Goal: Information Seeking & Learning: Learn about a topic

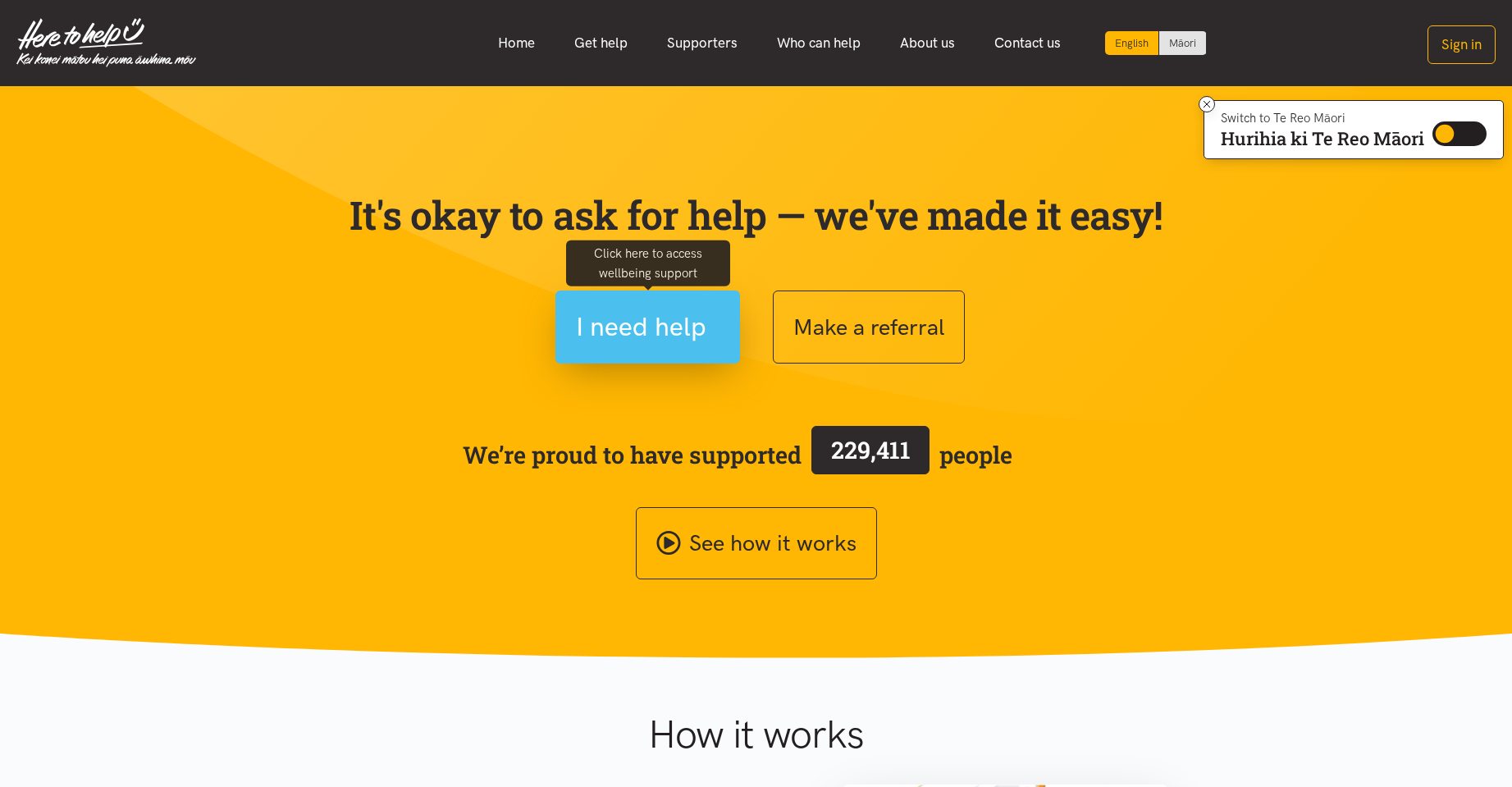
click at [651, 308] on span "I need help" at bounding box center [640, 327] width 131 height 42
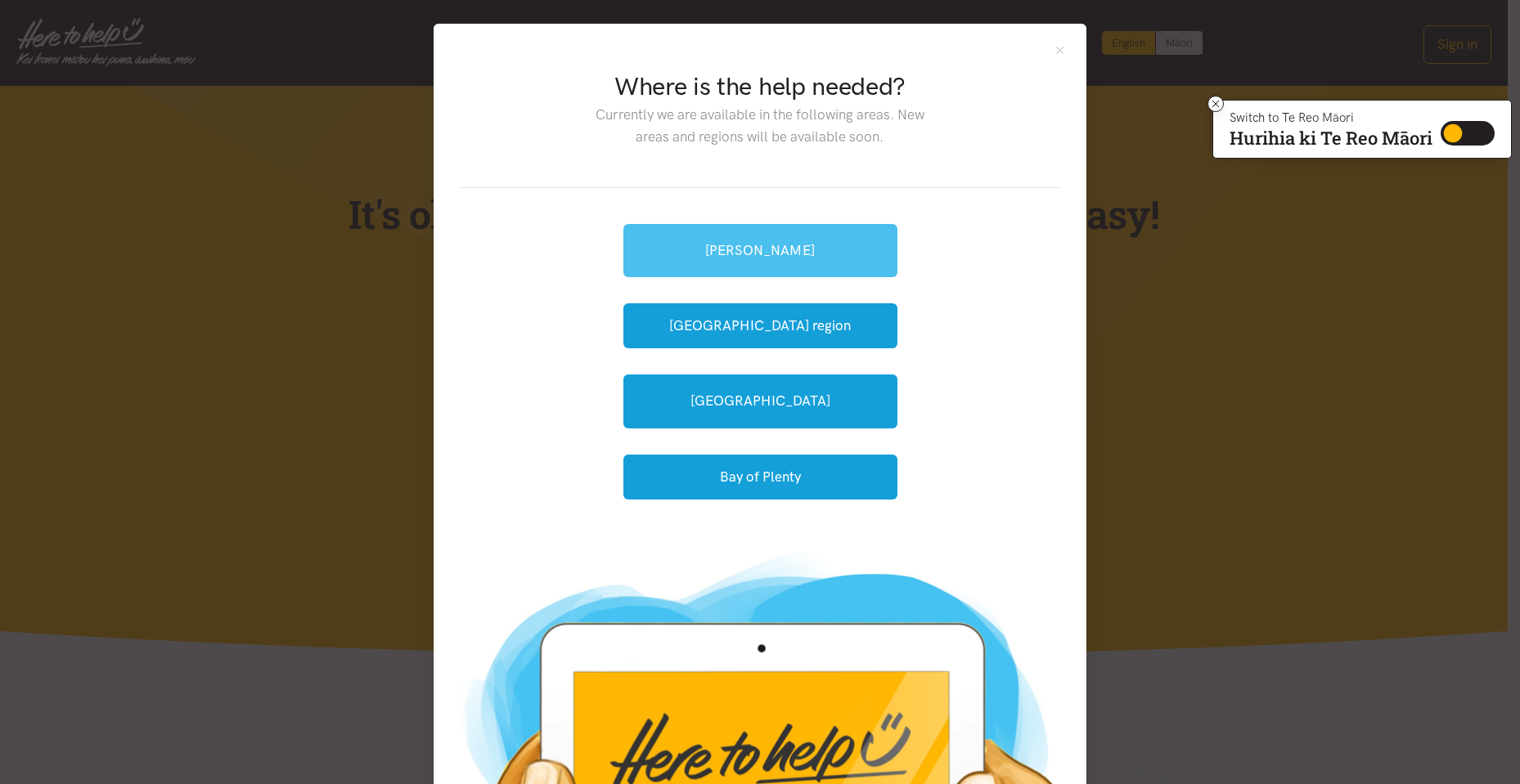
click at [798, 250] on link "[PERSON_NAME]" at bounding box center [761, 251] width 274 height 53
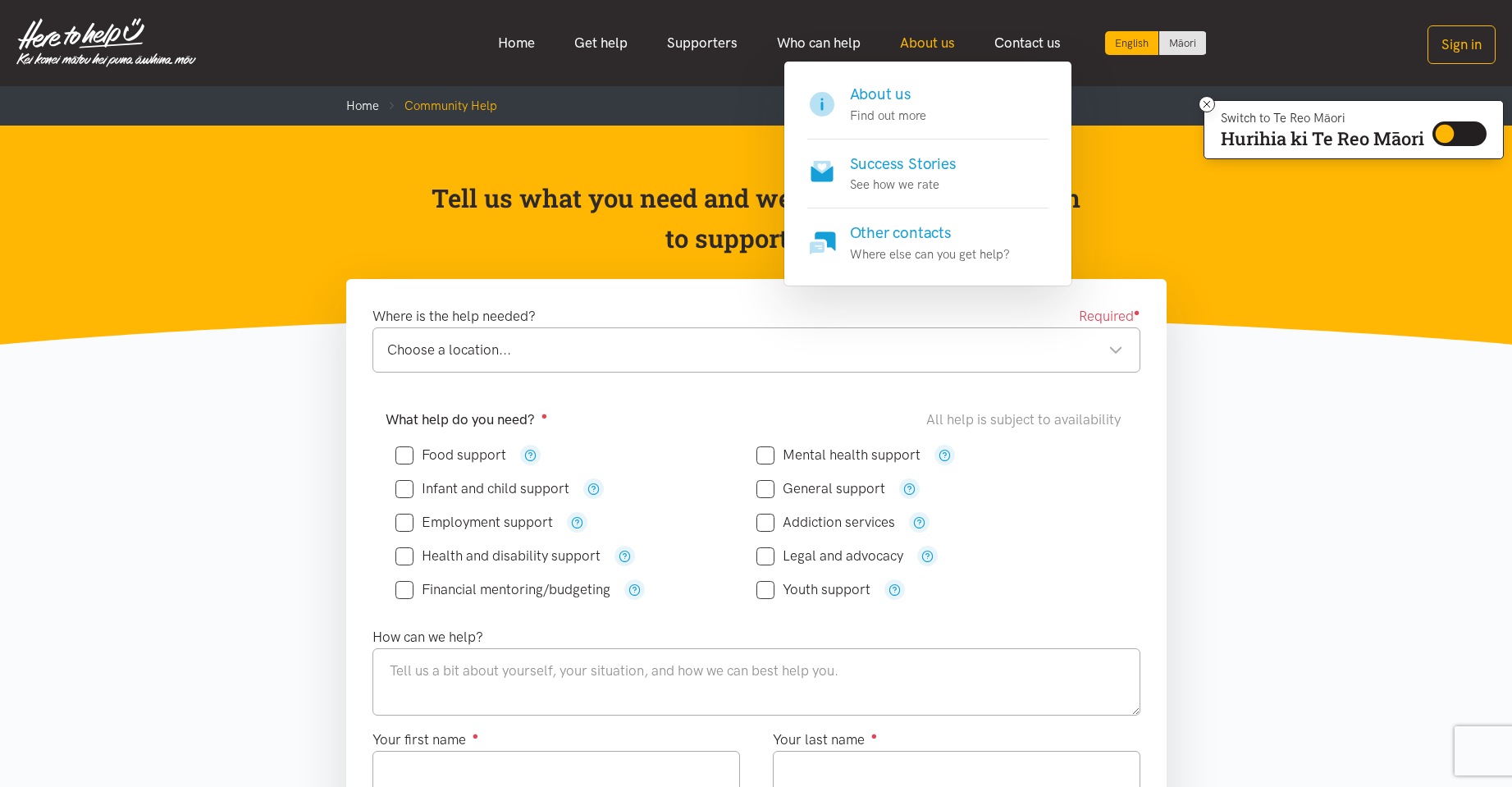
click at [943, 43] on link "About us" at bounding box center [928, 43] width 95 height 35
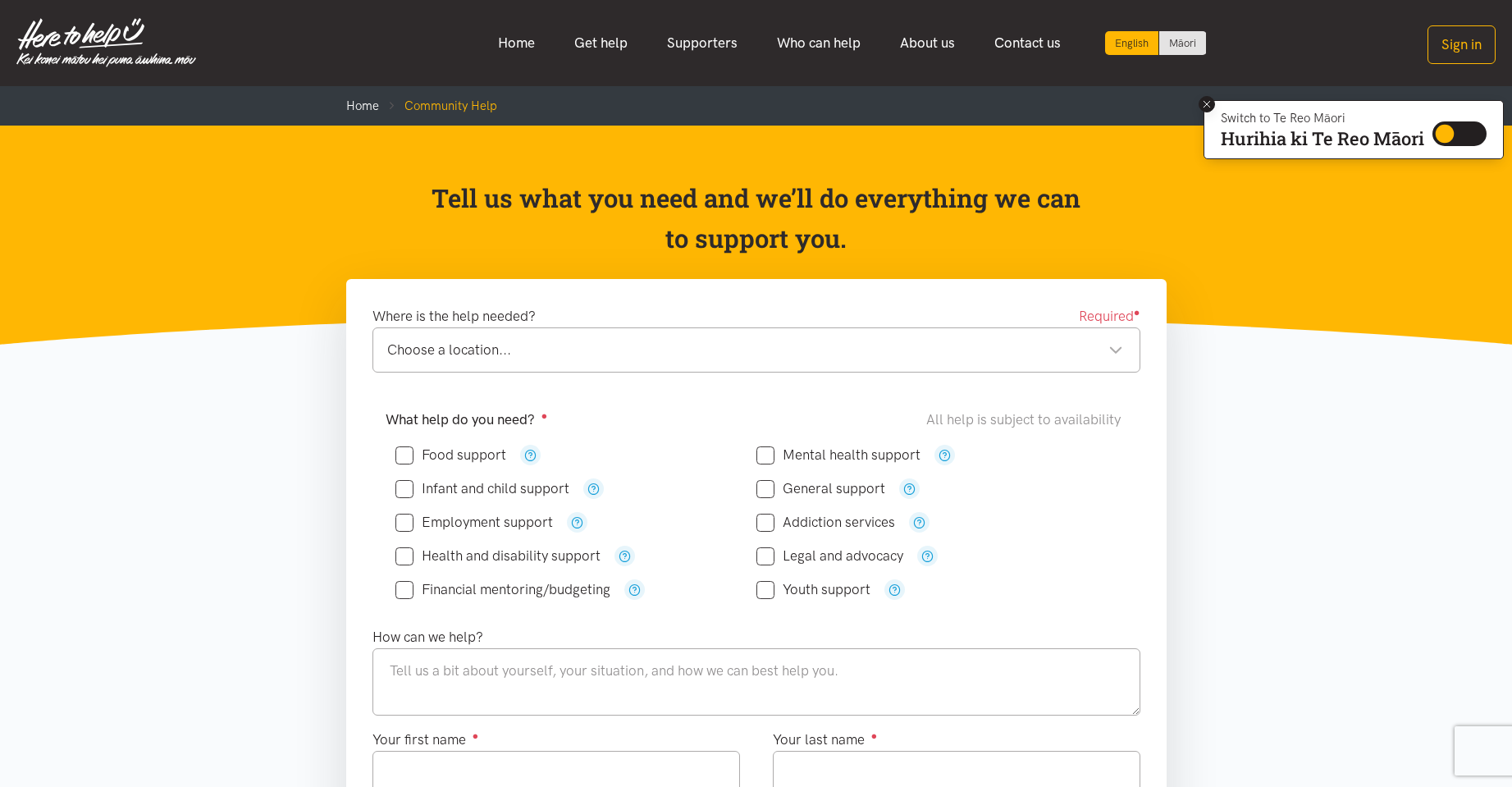
click at [1209, 102] on icon at bounding box center [1207, 104] width 12 height 12
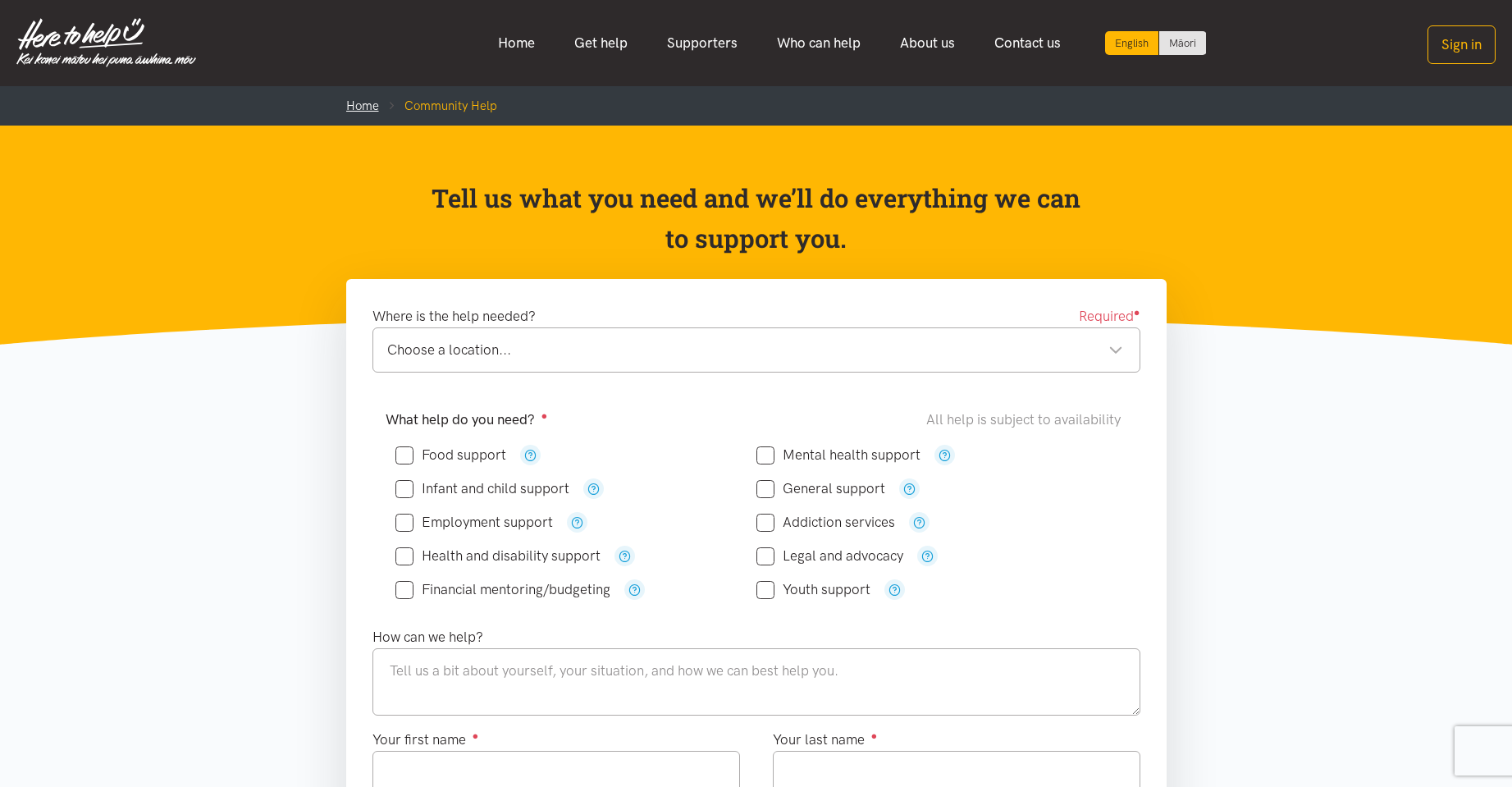
click at [361, 104] on link "Home" at bounding box center [362, 105] width 32 height 15
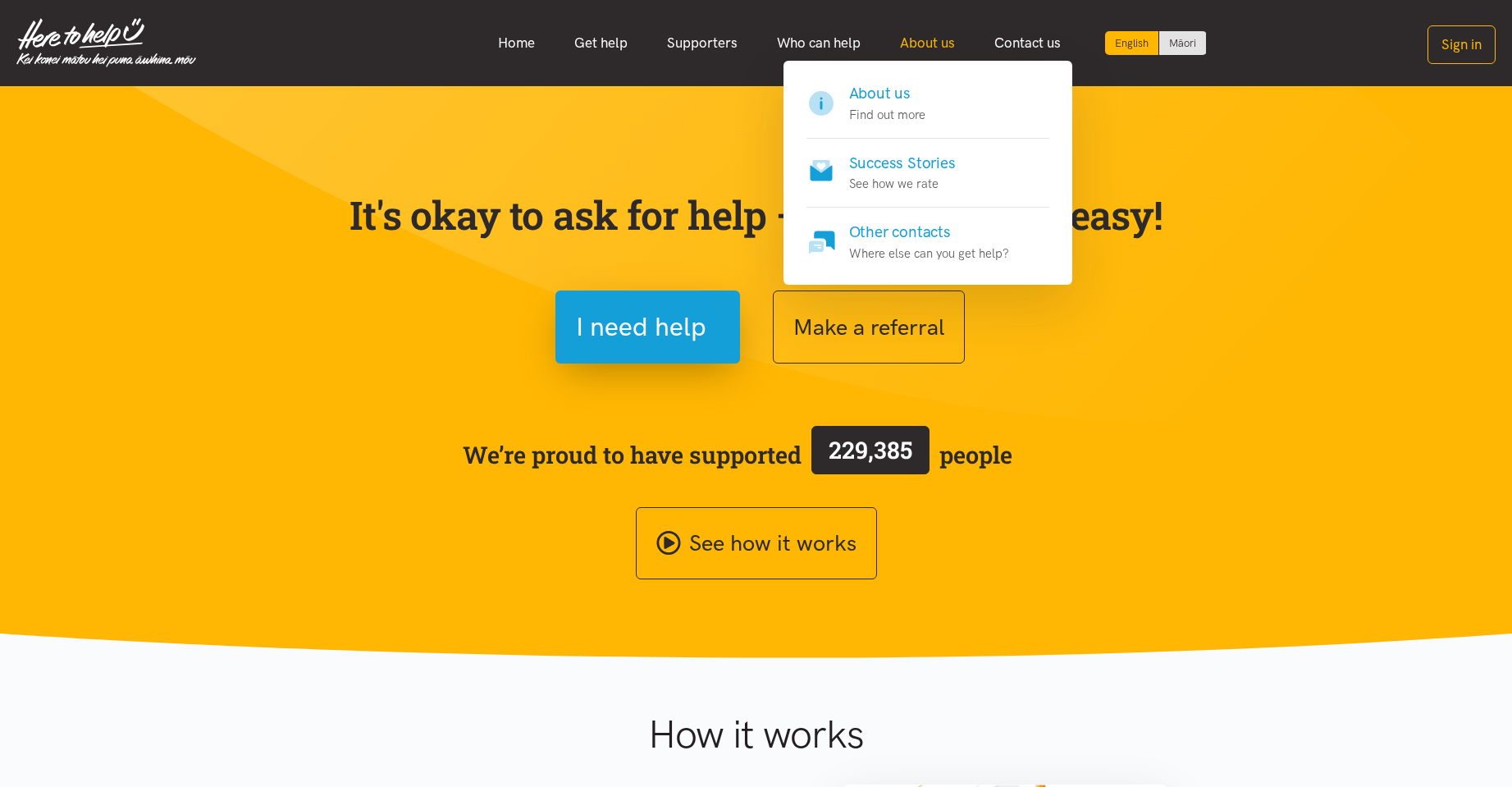
click at [921, 39] on link "About us" at bounding box center [928, 43] width 95 height 35
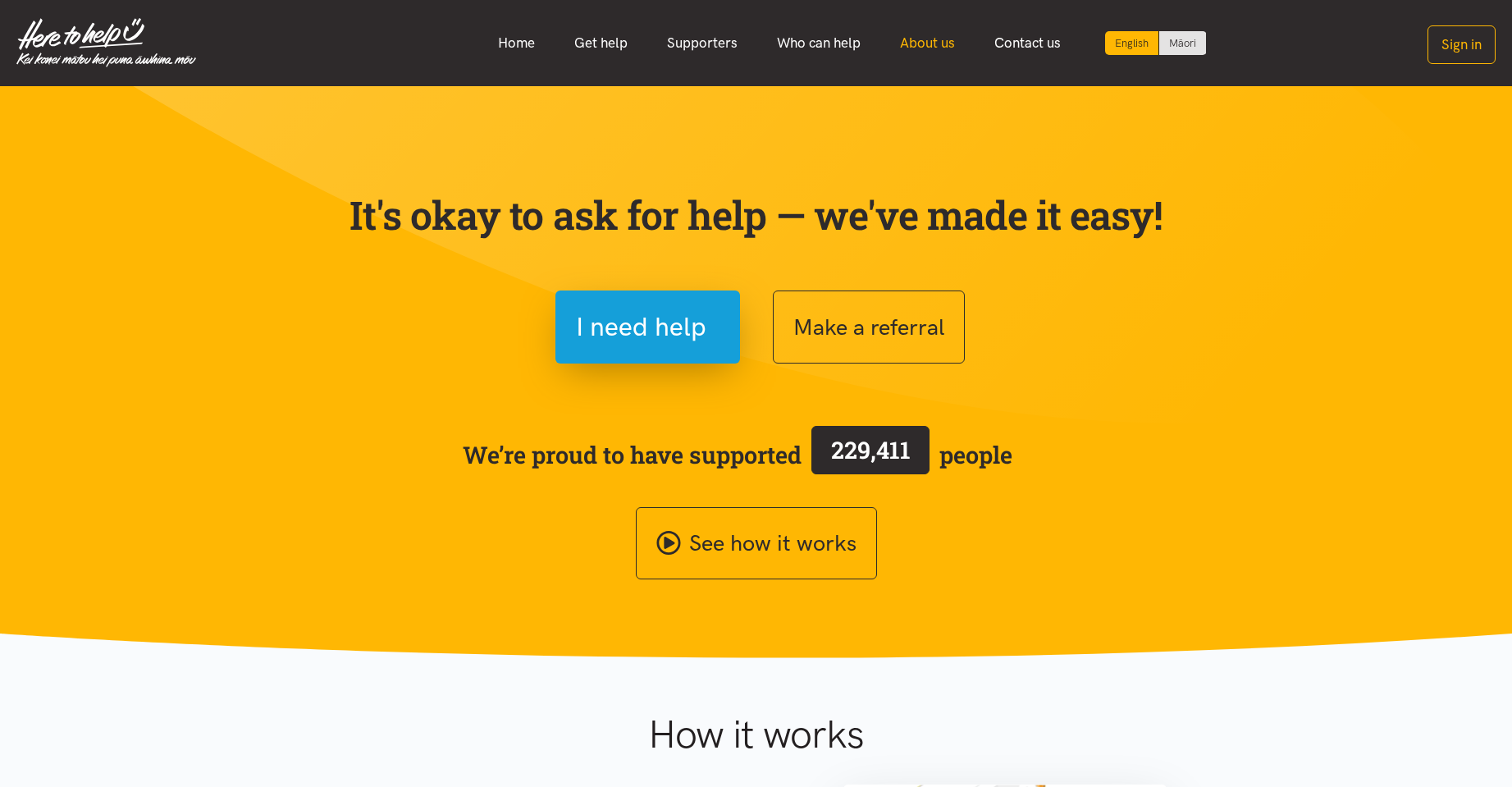
click at [925, 38] on link "About us" at bounding box center [928, 43] width 95 height 35
click at [922, 36] on link "About us" at bounding box center [928, 43] width 95 height 35
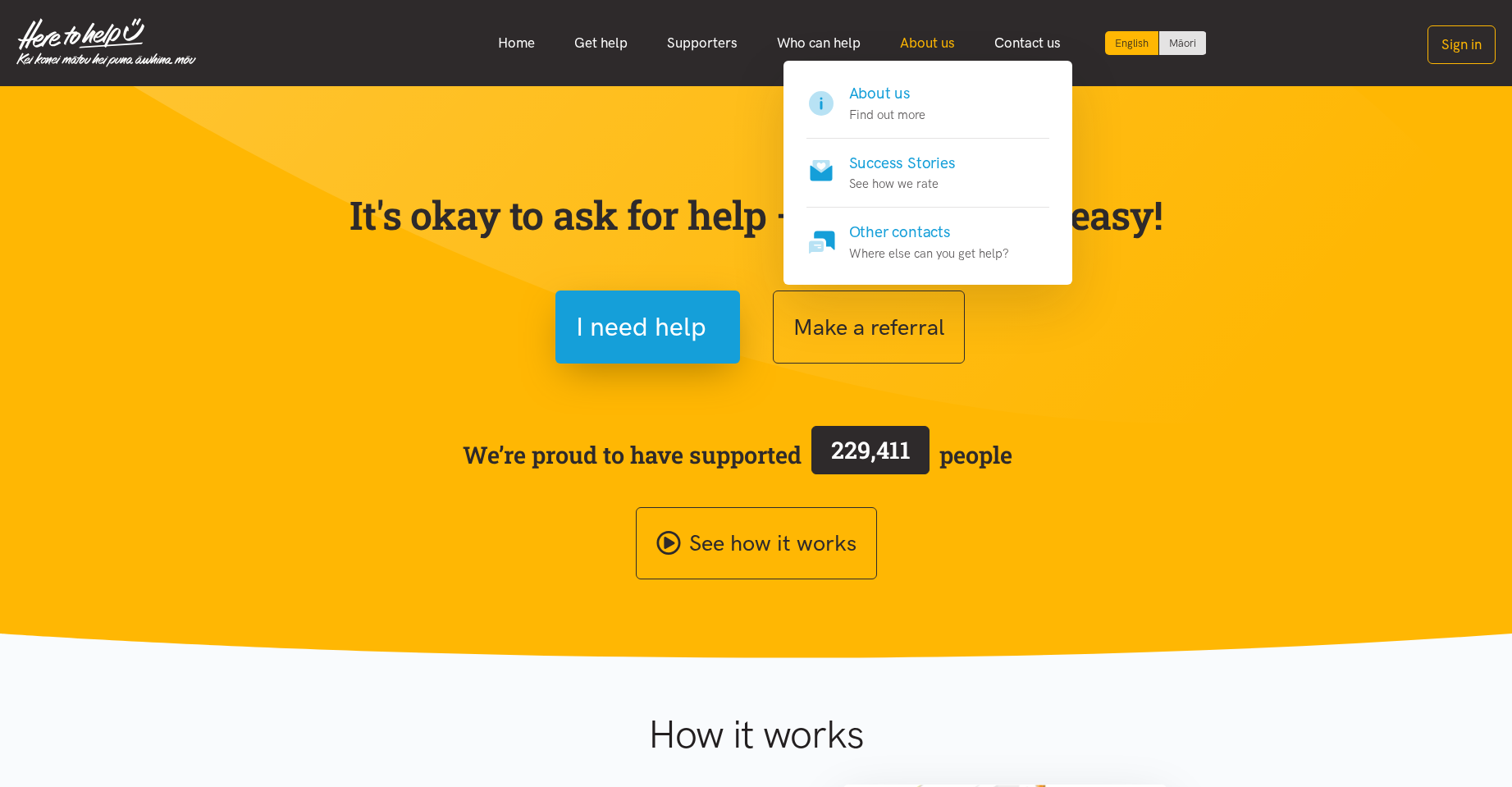
click at [929, 48] on link "About us" at bounding box center [928, 43] width 95 height 35
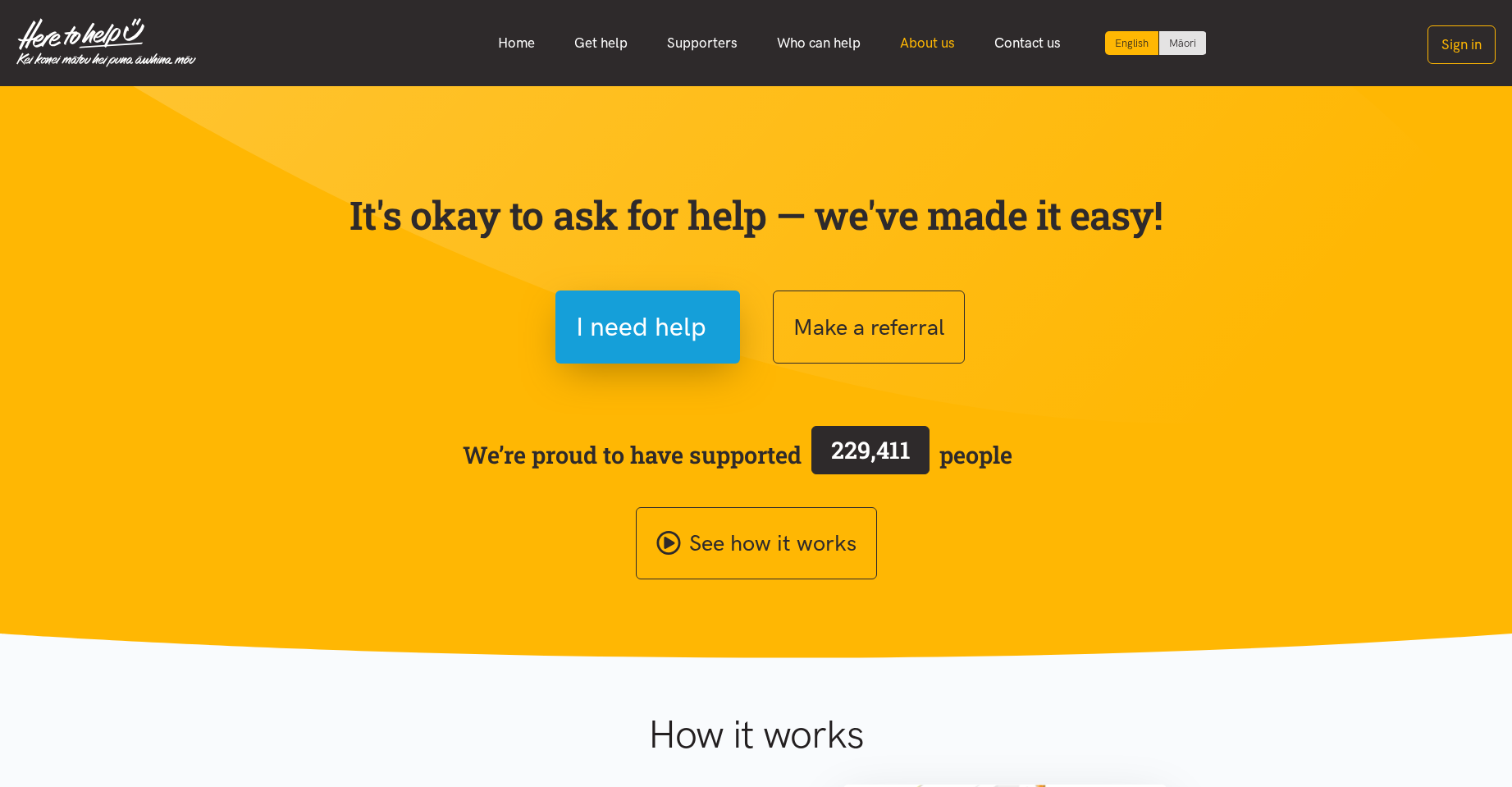
click at [929, 45] on link "About us" at bounding box center [928, 43] width 95 height 35
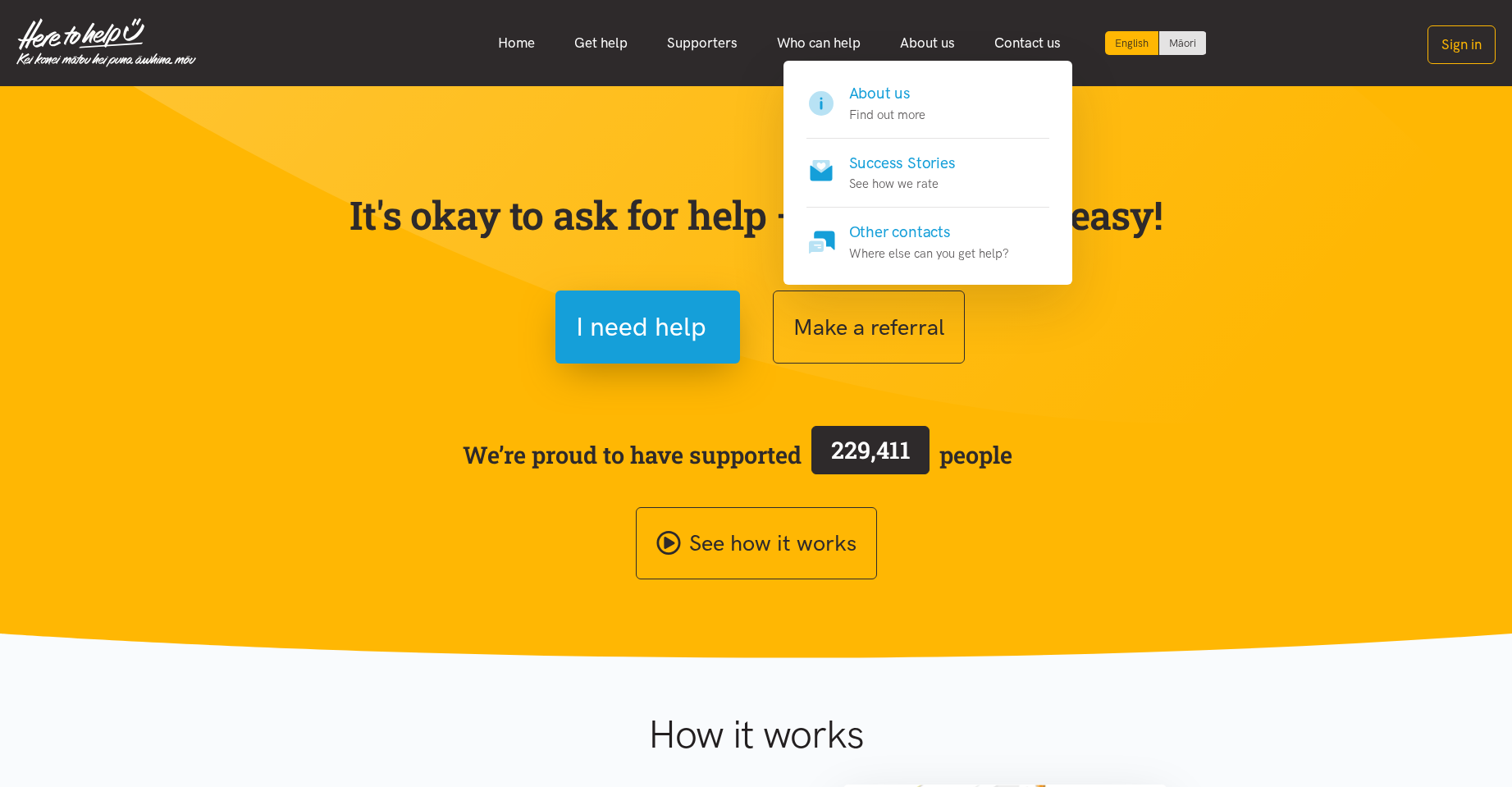
click at [896, 99] on h4 "About us" at bounding box center [887, 94] width 76 height 23
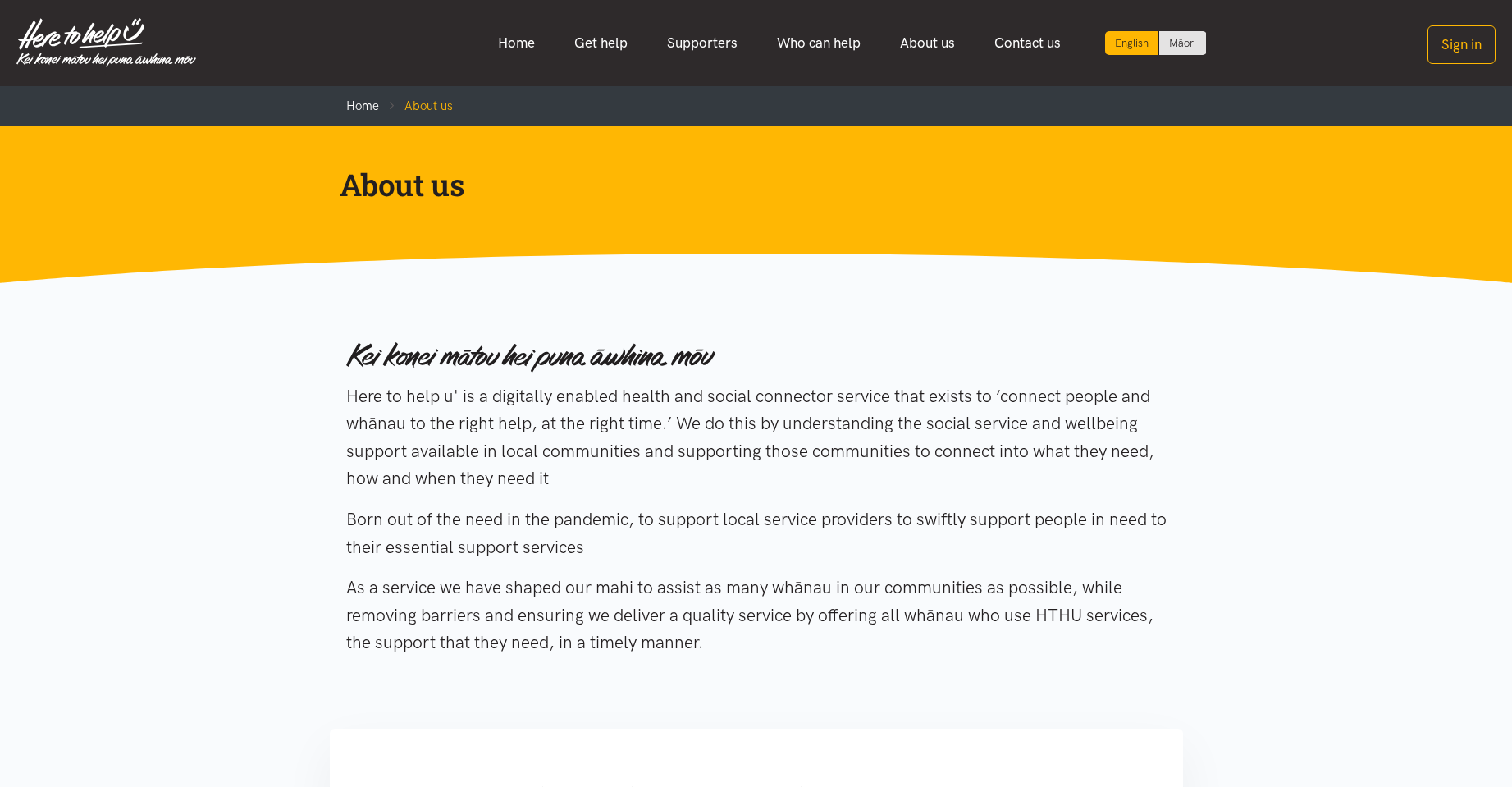
click at [824, 422] on p "Here to help u' is a digitally enabled health and social connector service that…" at bounding box center [756, 436] width 820 height 110
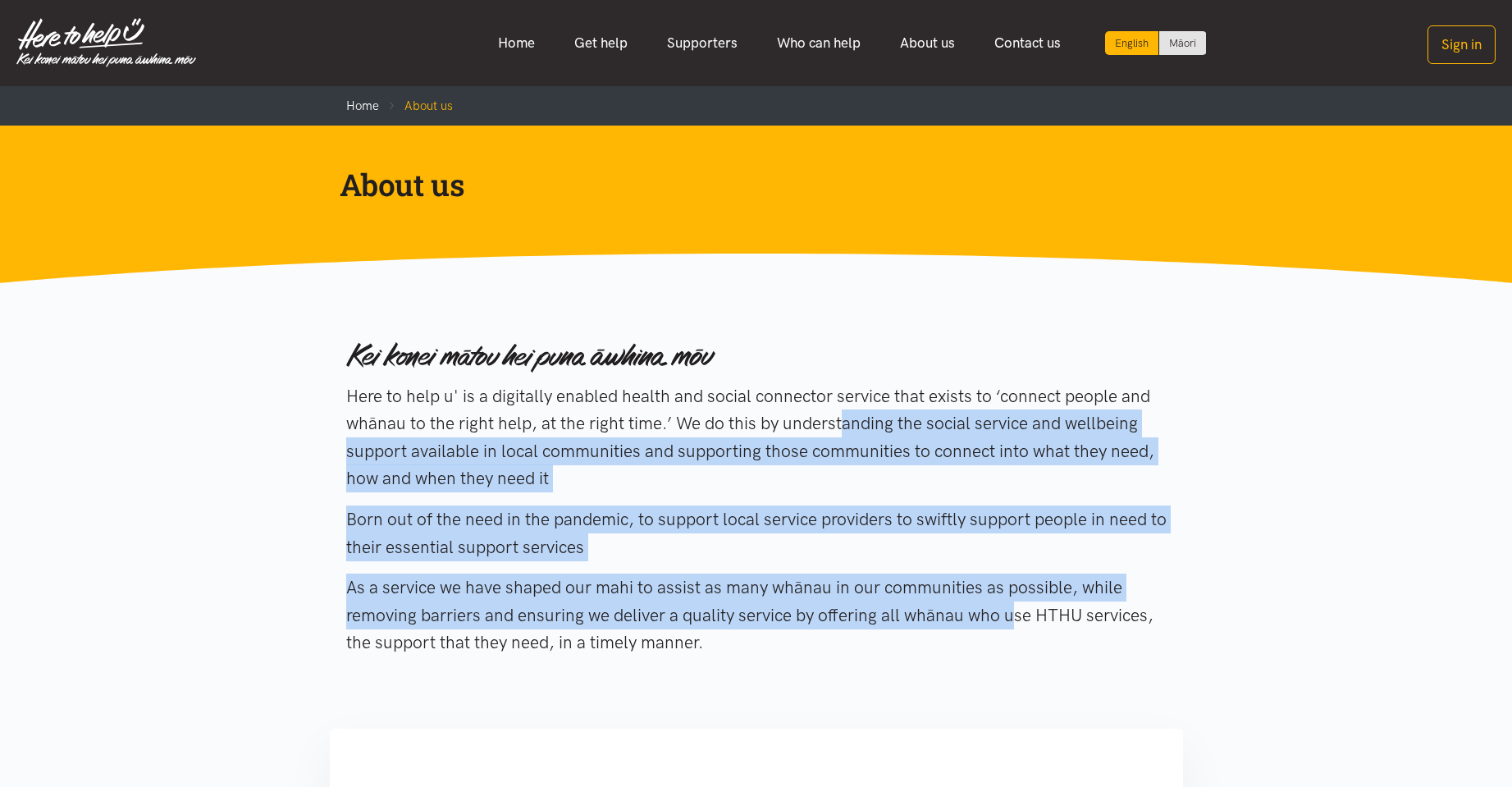
drag, startPoint x: 717, startPoint y: 428, endPoint x: 873, endPoint y: 616, distance: 244.3
click at [873, 616] on div "Here to help u' is a digitally enabled health and social connector service that…" at bounding box center [756, 500] width 820 height 357
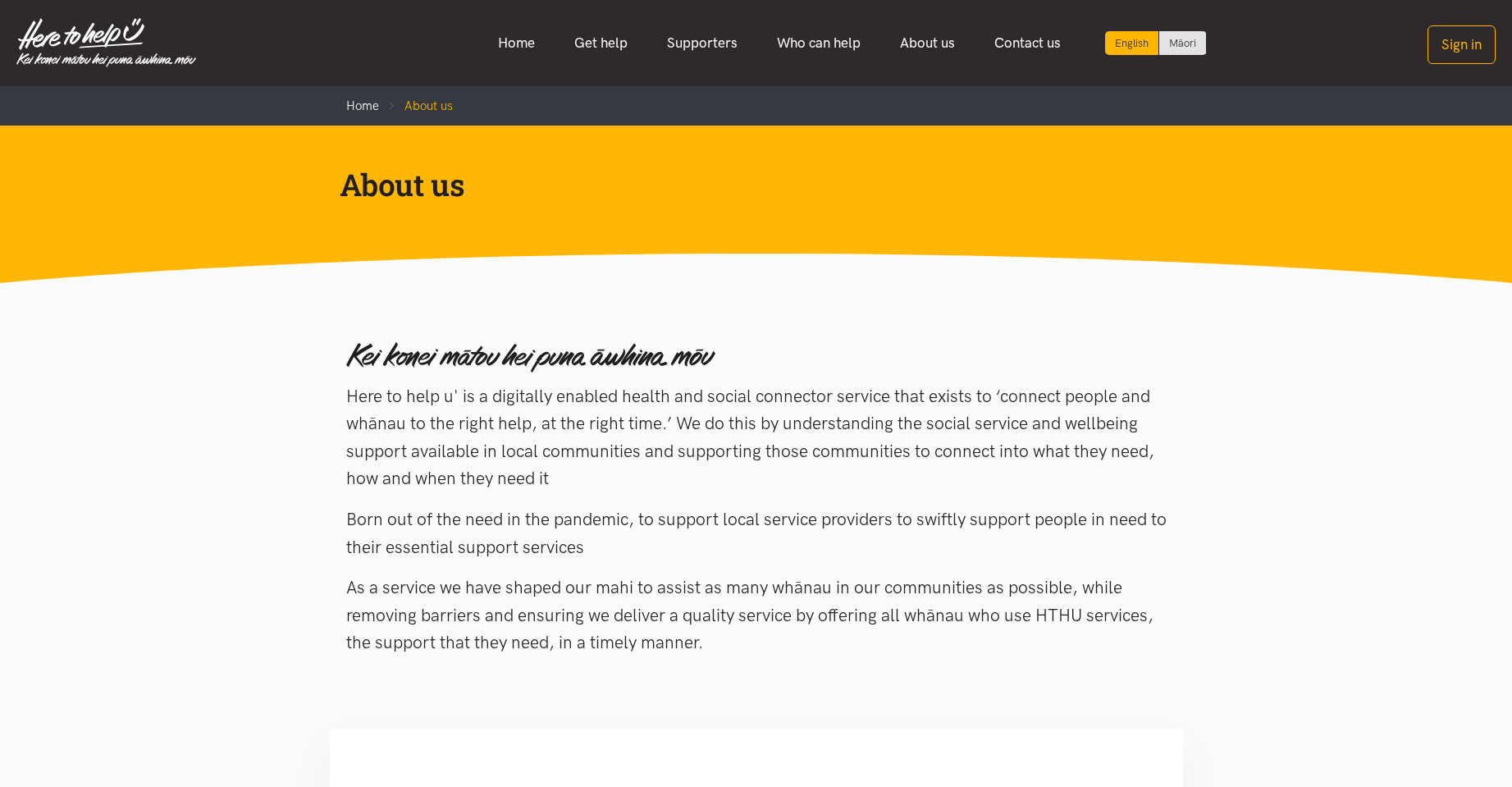
click at [735, 644] on p "As a service we have shaped our mahi to assist as many whānau in our communitie…" at bounding box center [756, 615] width 820 height 83
